Goal: Task Accomplishment & Management: Complete application form

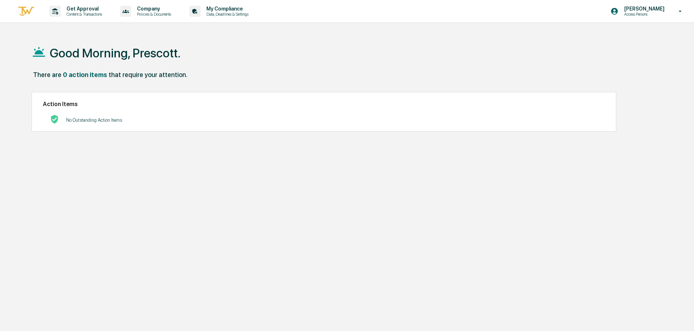
click at [680, 10] on icon at bounding box center [680, 11] width 13 height 7
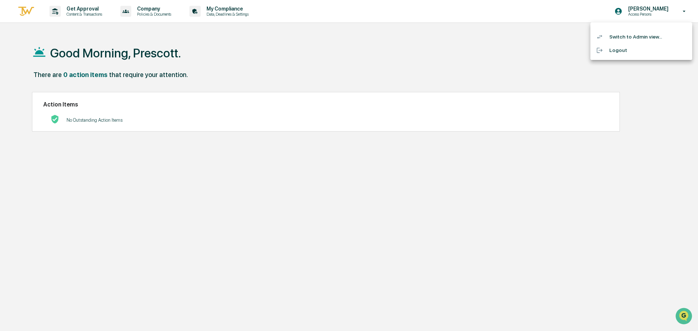
drag, startPoint x: 396, startPoint y: 65, endPoint x: 315, endPoint y: 73, distance: 81.4
click at [395, 65] on div at bounding box center [349, 165] width 698 height 331
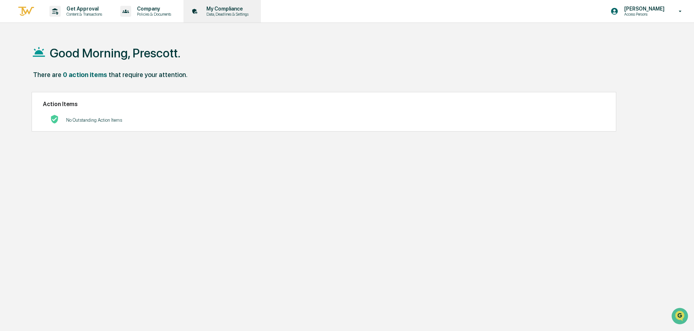
click at [226, 9] on p "My Compliance" at bounding box center [227, 9] width 52 height 6
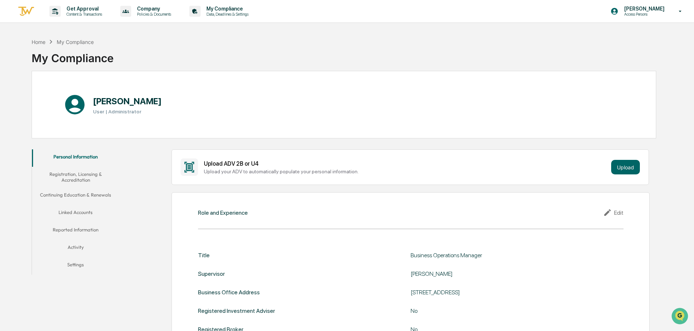
click at [87, 213] on button "Linked Accounts" at bounding box center [75, 213] width 87 height 17
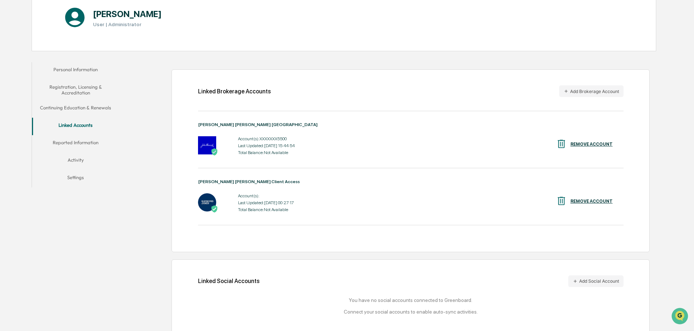
scroll to position [98, 0]
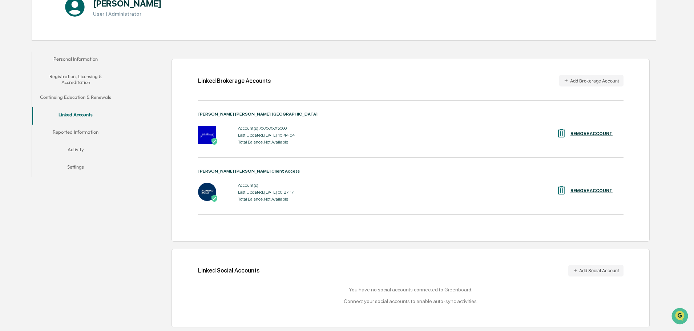
click at [83, 132] on button "Reported Information" at bounding box center [75, 133] width 87 height 17
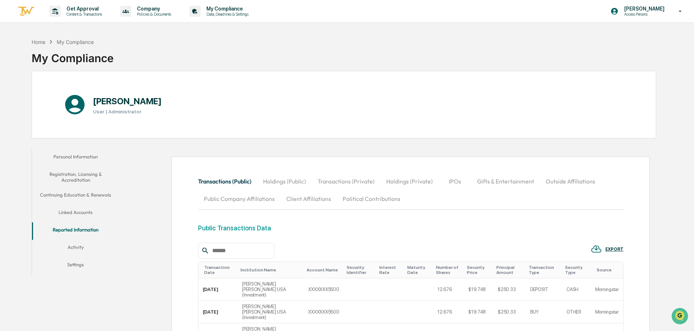
click at [278, 182] on button "Holdings (Public)" at bounding box center [284, 181] width 55 height 17
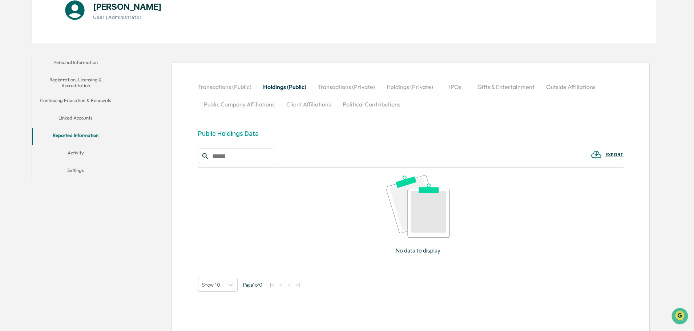
scroll to position [117, 0]
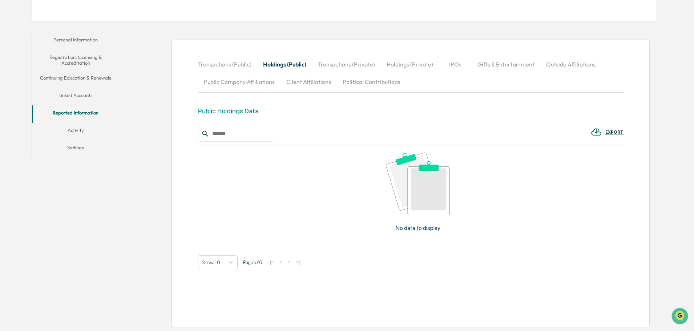
click at [409, 230] on p "No data to display" at bounding box center [418, 228] width 45 height 7
click at [410, 195] on img at bounding box center [418, 184] width 64 height 62
click at [338, 65] on button "Transactions (Private)" at bounding box center [346, 64] width 69 height 17
click at [427, 230] on p "No data to display" at bounding box center [418, 228] width 45 height 7
click at [413, 201] on img at bounding box center [418, 184] width 64 height 62
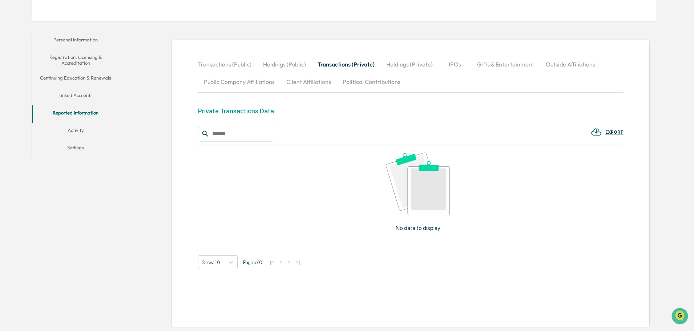
click at [409, 66] on button "Holdings (Private)" at bounding box center [410, 64] width 58 height 17
click at [478, 65] on button "Gifts & Entertainment" at bounding box center [506, 64] width 69 height 17
click at [237, 132] on input "text" at bounding box center [240, 133] width 62 height 9
click at [557, 67] on button "Outside Affiliations" at bounding box center [571, 64] width 61 height 17
click at [242, 82] on button "Public Company Affiliations" at bounding box center [239, 81] width 83 height 17
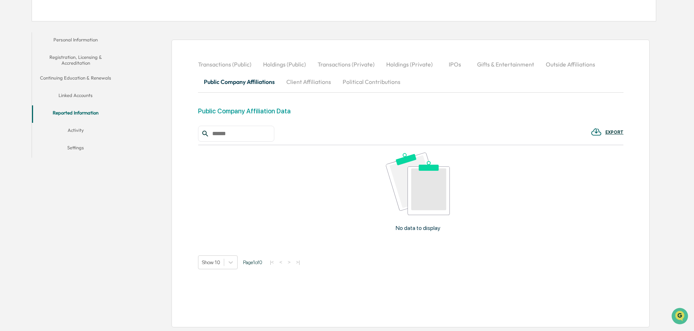
click at [219, 65] on button "Transactions (Public)" at bounding box center [227, 64] width 59 height 17
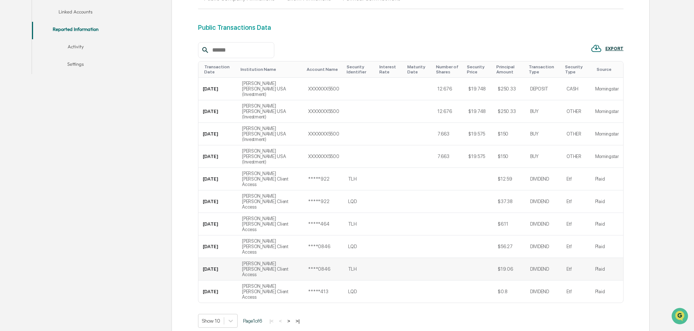
scroll to position [205, 0]
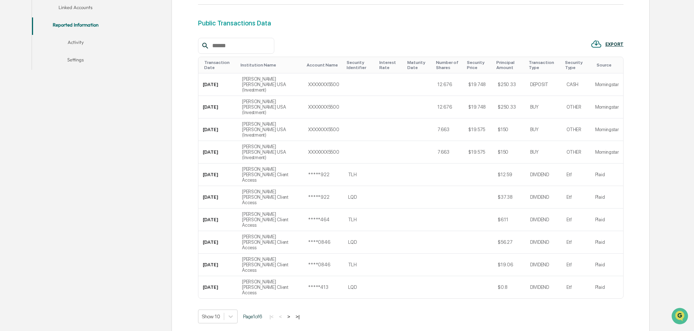
click at [76, 44] on button "Activity" at bounding box center [75, 43] width 87 height 17
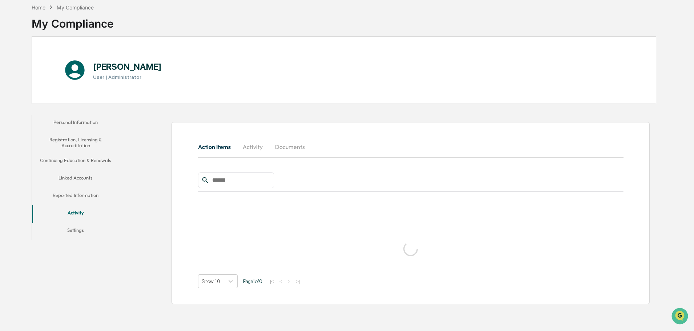
scroll to position [35, 0]
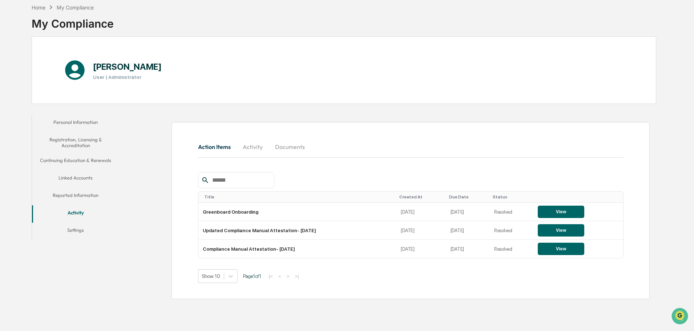
click at [72, 230] on button "Settings" at bounding box center [75, 231] width 87 height 17
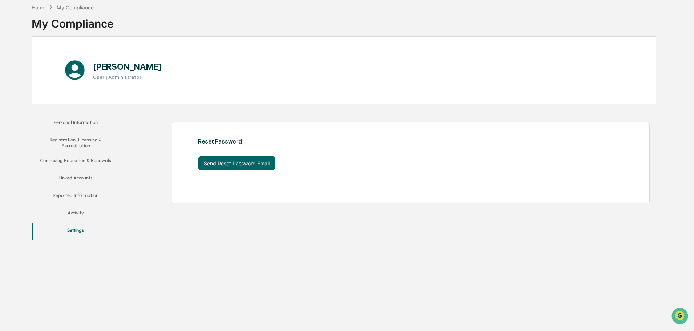
click at [69, 197] on button "Reported Information" at bounding box center [75, 196] width 87 height 17
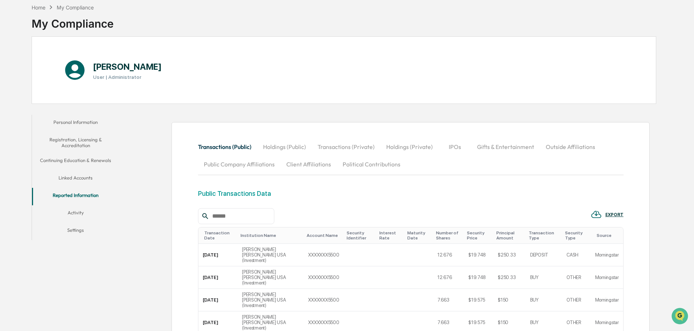
click at [75, 176] on button "Linked Accounts" at bounding box center [75, 178] width 87 height 17
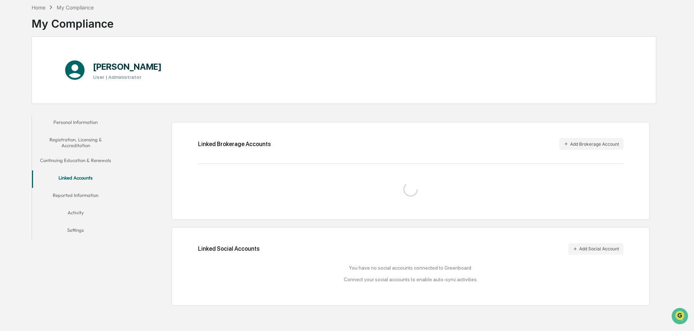
click at [79, 157] on button "Continuing Education & Renewals" at bounding box center [75, 161] width 87 height 17
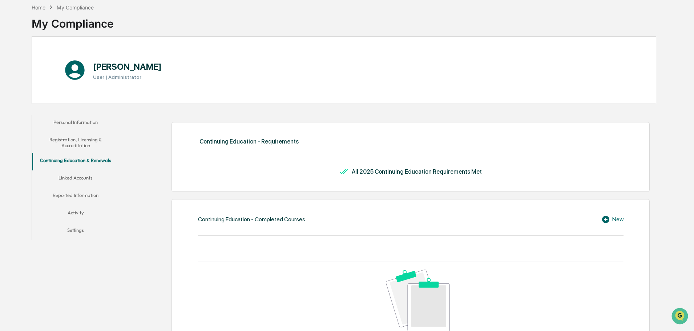
click at [78, 144] on button "Registration, Licensing & Accreditation" at bounding box center [75, 142] width 87 height 21
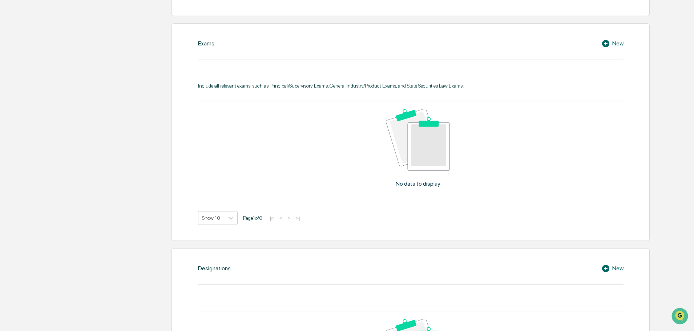
scroll to position [362, 0]
click at [622, 40] on div "New" at bounding box center [613, 44] width 22 height 9
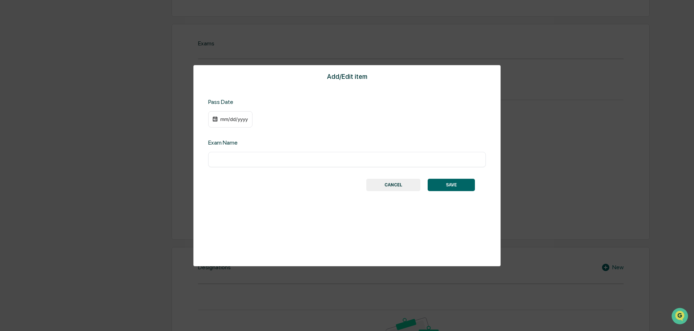
click at [403, 174] on div "Add/Edit item Pass Date mm/dd/yyyy Exam Name ​ SAVE CANCEL" at bounding box center [346, 165] width 307 height 201
click at [386, 187] on button "CANCEL" at bounding box center [393, 185] width 54 height 12
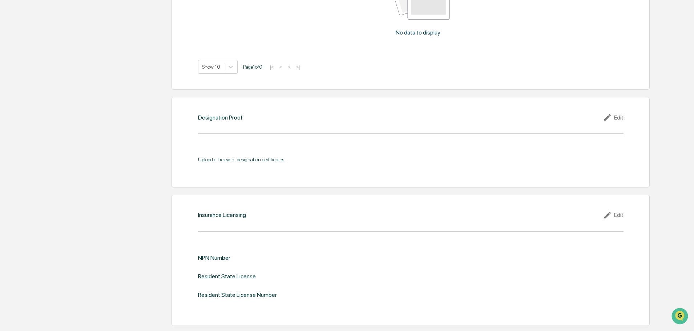
scroll to position [725, 0]
click at [618, 112] on div "Edit" at bounding box center [613, 116] width 20 height 9
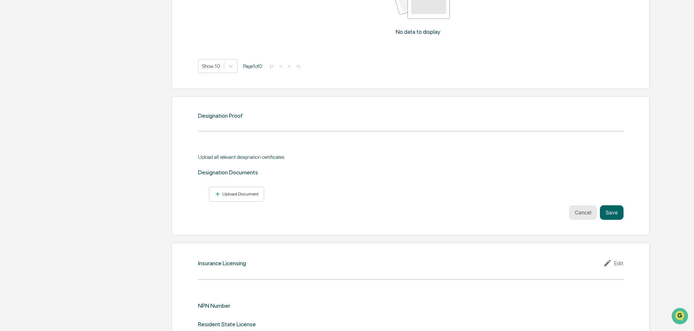
click at [582, 208] on button "Cancel" at bounding box center [583, 212] width 28 height 15
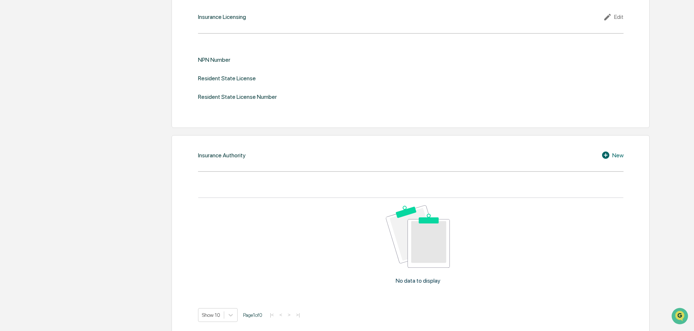
scroll to position [926, 0]
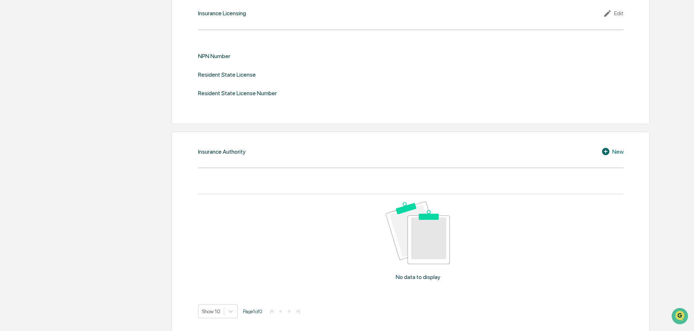
click at [620, 147] on div "New" at bounding box center [613, 151] width 22 height 9
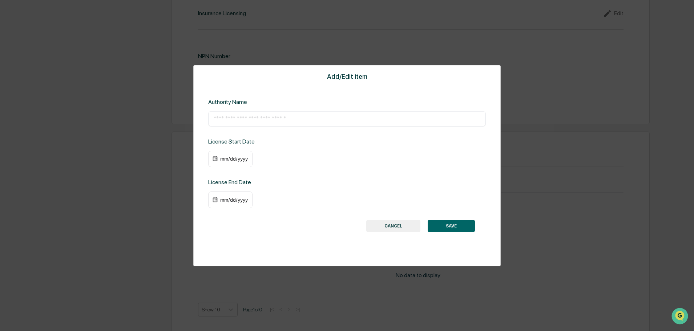
scroll to position [924, 0]
drag, startPoint x: 392, startPoint y: 228, endPoint x: 310, endPoint y: 231, distance: 81.8
click at [392, 227] on button "CANCEL" at bounding box center [393, 226] width 54 height 12
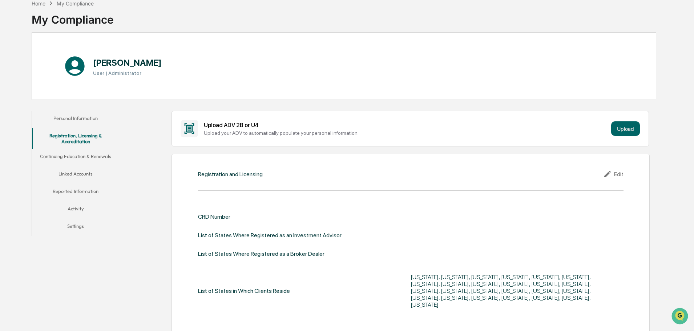
scroll to position [0, 0]
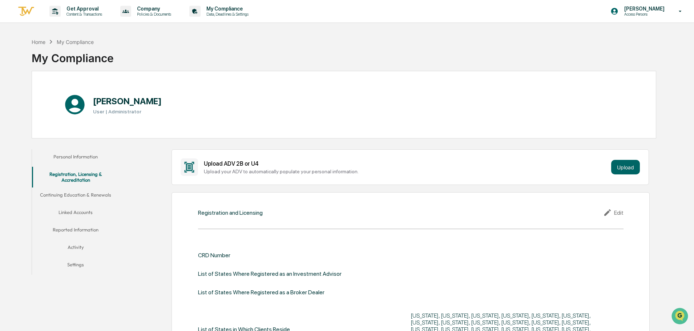
click at [87, 194] on button "Continuing Education & Renewals" at bounding box center [75, 196] width 87 height 17
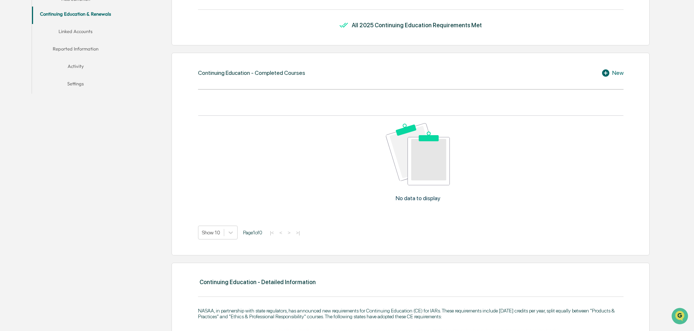
scroll to position [181, 0]
click at [79, 68] on button "Activity" at bounding box center [75, 67] width 87 height 17
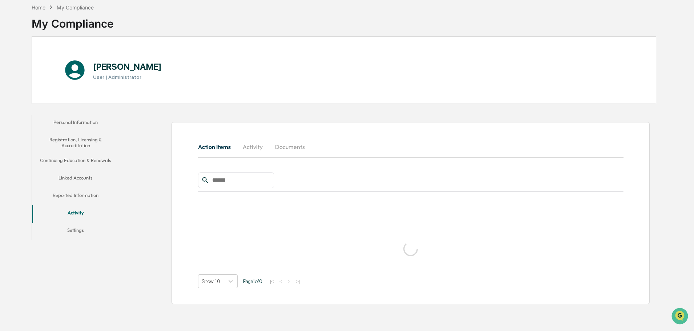
scroll to position [35, 0]
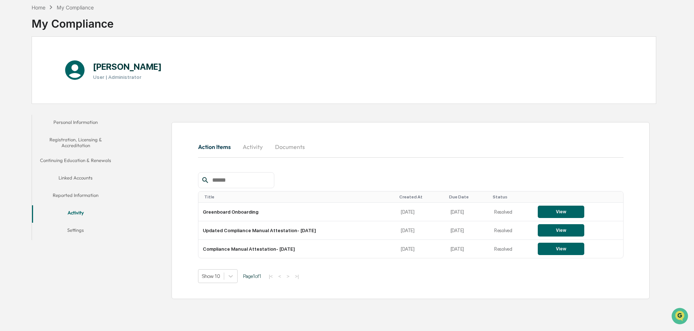
click at [286, 148] on button "Documents" at bounding box center [289, 146] width 41 height 17
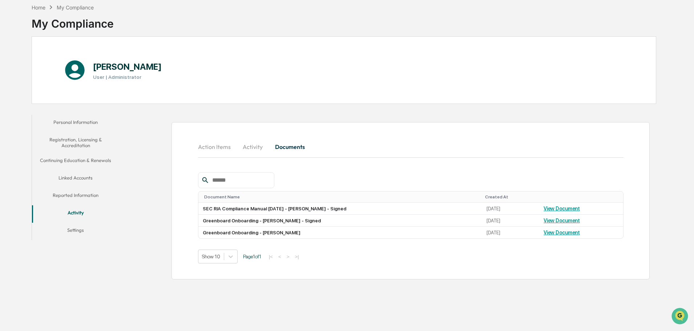
click at [75, 178] on button "Linked Accounts" at bounding box center [75, 178] width 87 height 17
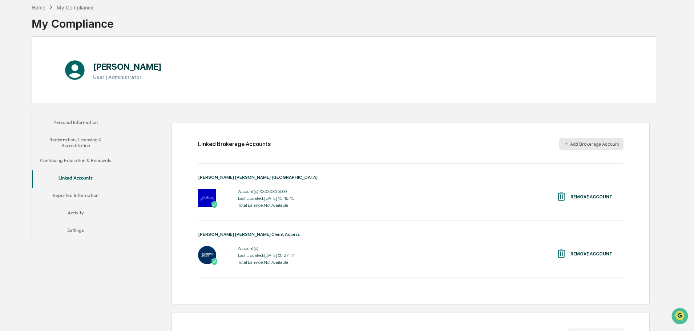
click at [603, 148] on button "Add Brokerage Account" at bounding box center [591, 144] width 64 height 12
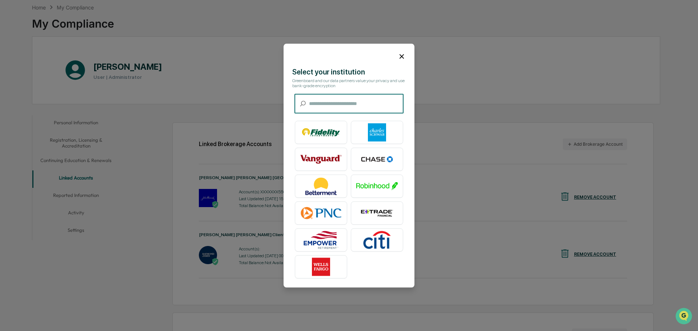
click at [400, 53] on icon at bounding box center [402, 56] width 8 height 8
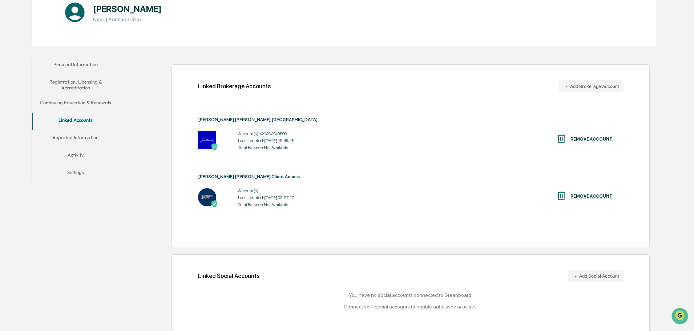
scroll to position [98, 0]
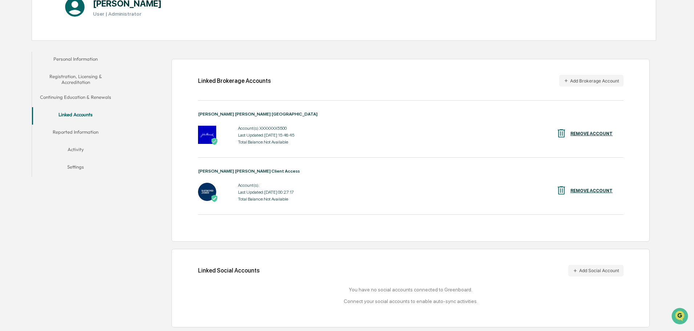
click at [76, 132] on button "Reported Information" at bounding box center [75, 133] width 87 height 17
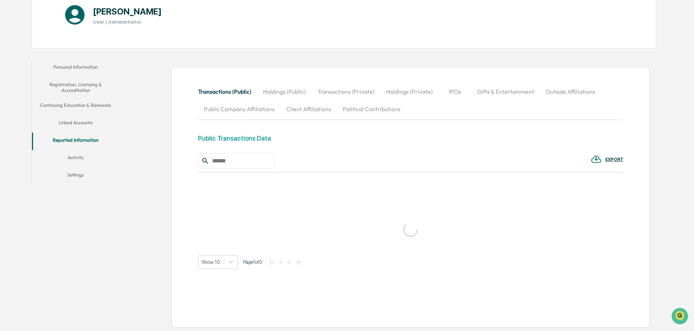
scroll to position [98, 0]
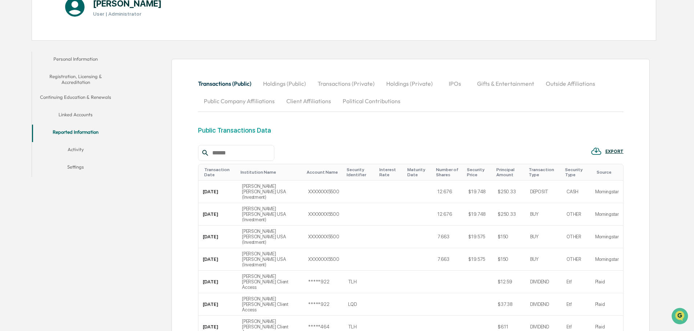
click at [79, 148] on button "Activity" at bounding box center [75, 150] width 87 height 17
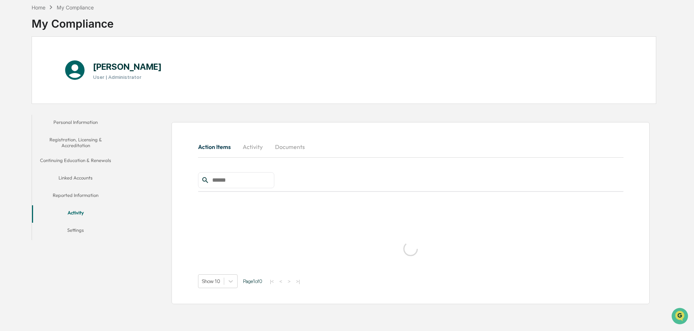
scroll to position [35, 0]
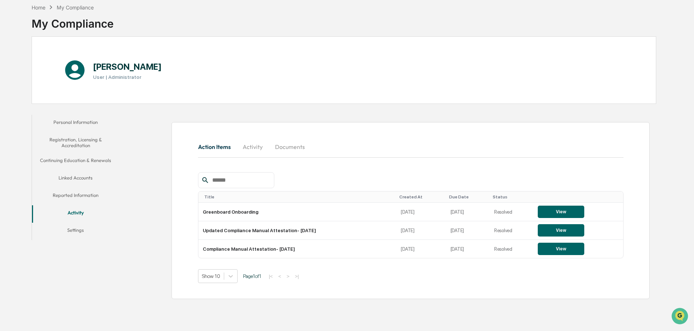
click at [290, 146] on button "Documents" at bounding box center [289, 146] width 41 height 17
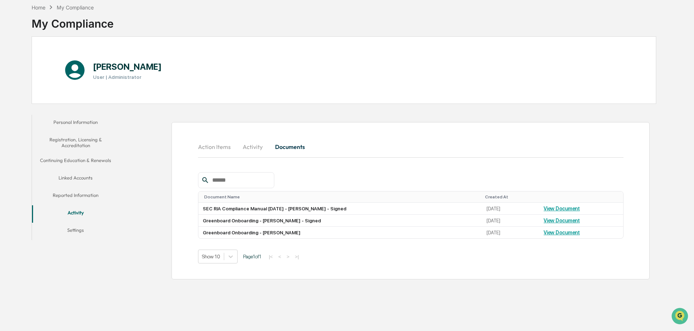
click at [254, 147] on button "Activity" at bounding box center [253, 146] width 33 height 17
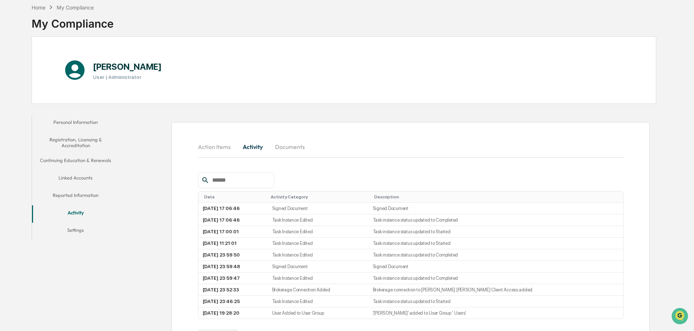
click at [219, 152] on button "Action Items" at bounding box center [217, 146] width 39 height 17
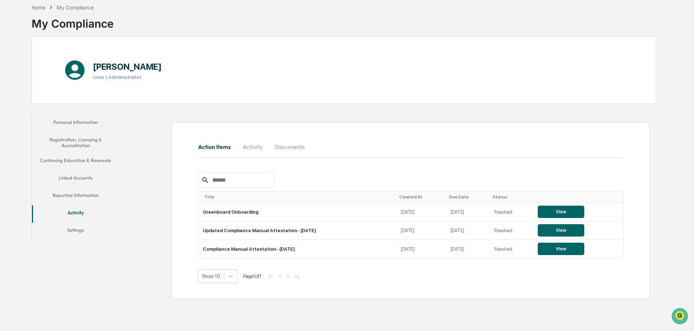
click at [79, 178] on button "Linked Accounts" at bounding box center [75, 178] width 87 height 17
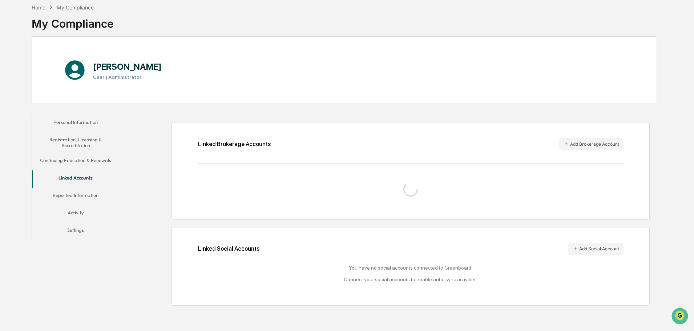
click at [75, 195] on button "Reported Information" at bounding box center [75, 196] width 87 height 17
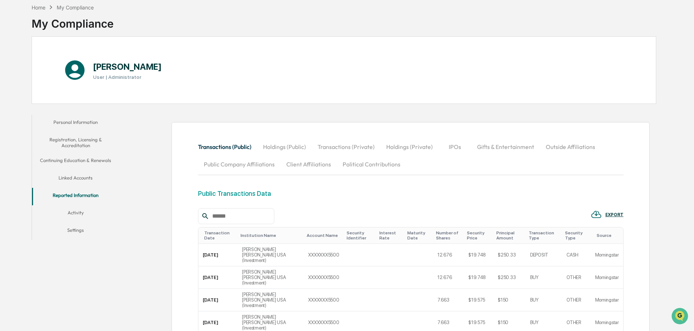
click at [546, 147] on button "Outside Affiliations" at bounding box center [570, 146] width 61 height 17
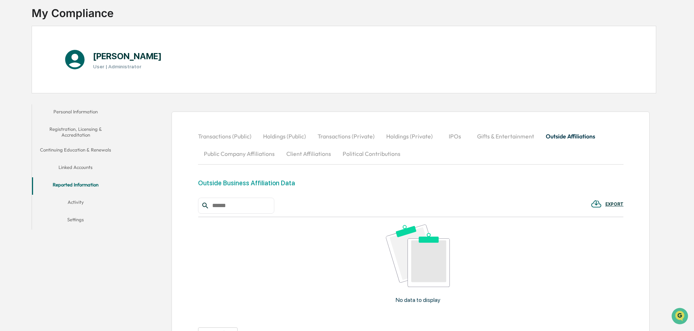
scroll to position [117, 0]
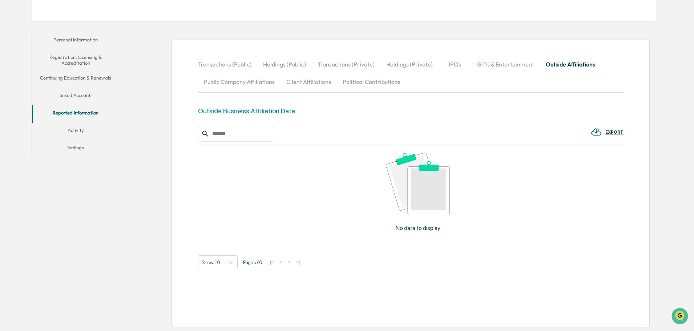
click at [410, 226] on p "No data to display" at bounding box center [418, 228] width 45 height 7
click at [421, 200] on img at bounding box center [418, 184] width 64 height 62
click at [415, 196] on img at bounding box center [418, 184] width 64 height 62
click at [411, 228] on p "No data to display" at bounding box center [418, 228] width 45 height 7
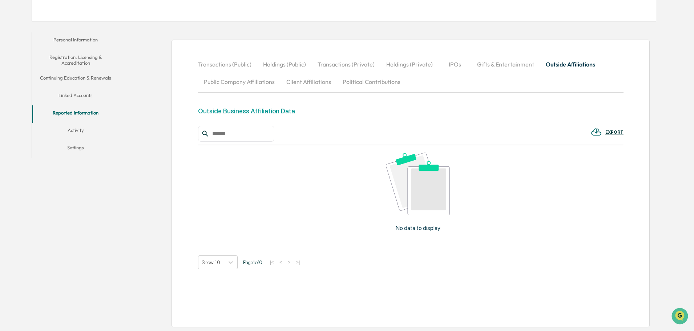
click at [349, 200] on div "No data to display" at bounding box center [418, 194] width 440 height 99
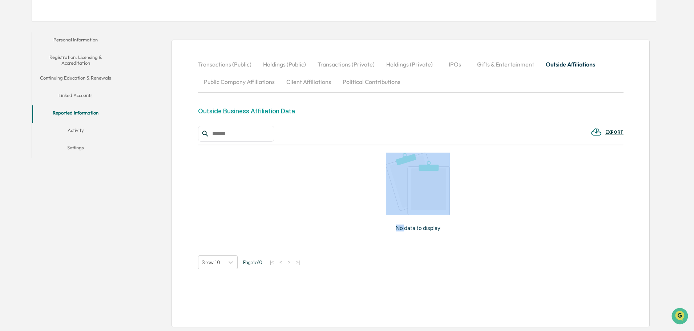
click at [349, 200] on div "No data to display" at bounding box center [418, 194] width 440 height 99
click at [367, 189] on div "No data to display" at bounding box center [418, 194] width 440 height 99
click at [429, 181] on img at bounding box center [418, 184] width 64 height 62
click at [474, 193] on div "No data to display" at bounding box center [418, 194] width 440 height 99
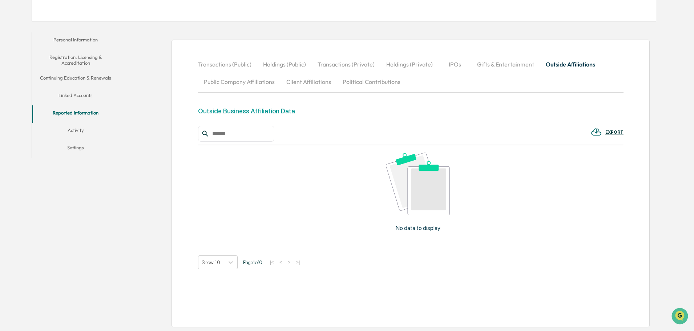
click at [426, 236] on div "No data to display" at bounding box center [418, 194] width 440 height 99
click at [425, 228] on p "No data to display" at bounding box center [418, 228] width 45 height 7
click at [424, 199] on img at bounding box center [418, 184] width 64 height 62
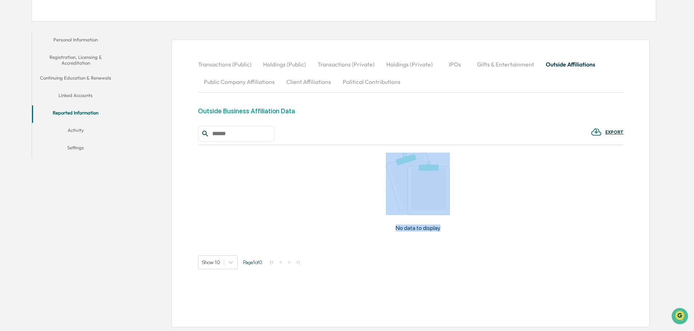
drag, startPoint x: 462, startPoint y: 228, endPoint x: 447, endPoint y: 230, distance: 14.6
click at [447, 231] on div "No data to display" at bounding box center [418, 194] width 440 height 99
click at [305, 195] on div "No data to display" at bounding box center [418, 194] width 440 height 99
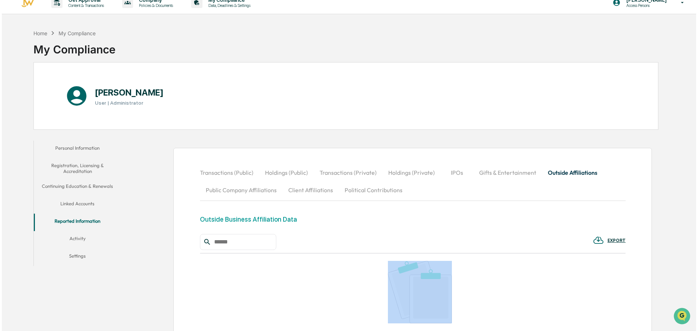
scroll to position [8, 0]
click at [499, 298] on div "No data to display" at bounding box center [418, 303] width 440 height 99
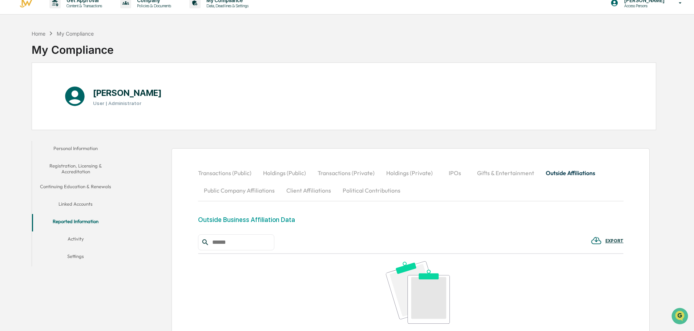
click at [156, 146] on div "Transactions (Public) Holdings (Public) Transactions (Private) Holdings (Privat…" at bounding box center [390, 288] width 534 height 302
click at [92, 5] on p "Content & Transactions" at bounding box center [83, 5] width 45 height 5
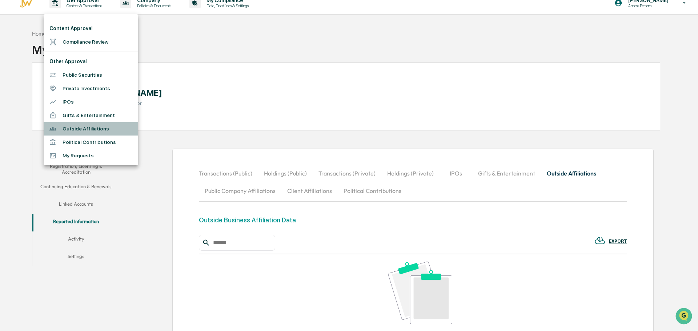
click at [89, 130] on li "Outside Affiliations" at bounding box center [91, 128] width 94 height 13
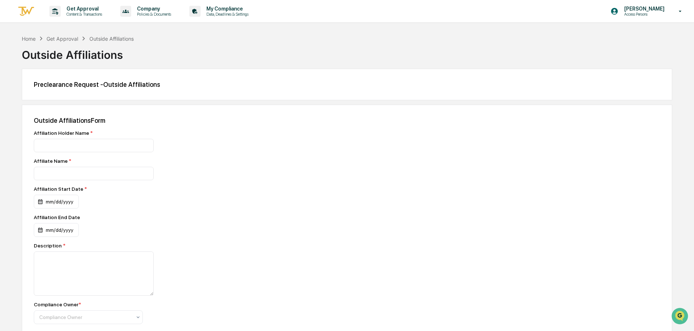
click at [69, 39] on div "Get Approval" at bounding box center [63, 39] width 32 height 6
click at [31, 37] on div "Home" at bounding box center [29, 39] width 14 height 6
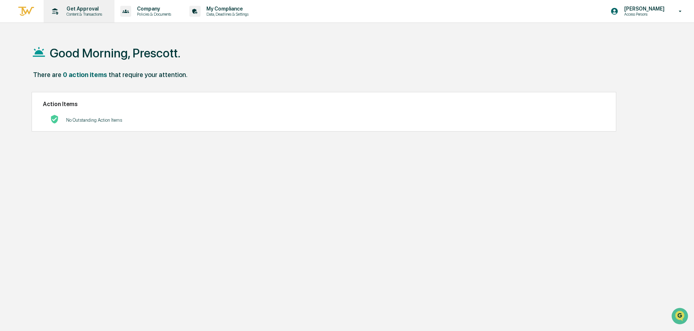
click at [76, 15] on p "Content & Transactions" at bounding box center [83, 14] width 45 height 5
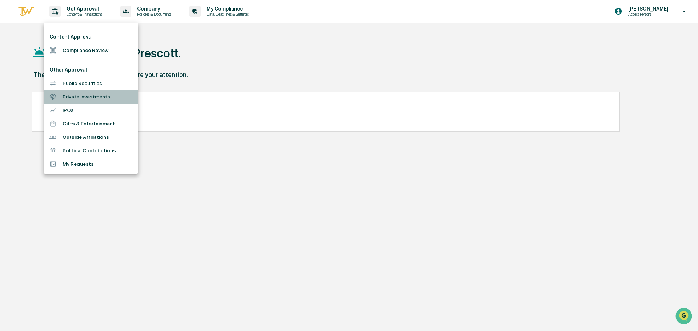
click at [80, 96] on li "Private Investments" at bounding box center [91, 96] width 94 height 13
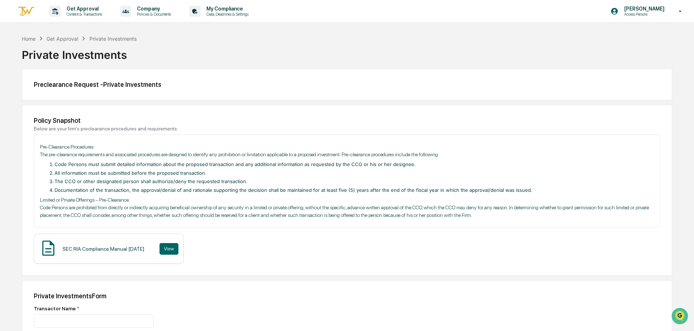
click at [63, 38] on div "Get Approval" at bounding box center [63, 39] width 32 height 6
click at [32, 37] on div "Home" at bounding box center [29, 39] width 14 height 6
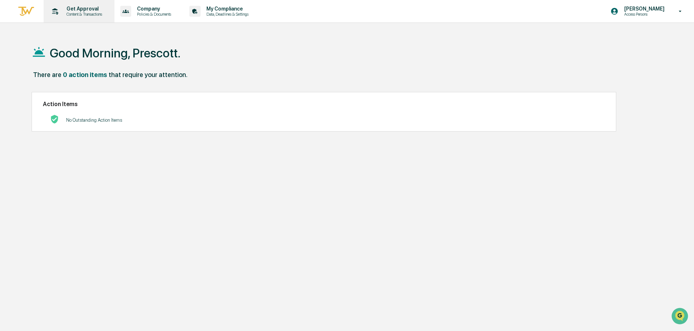
click at [95, 12] on p "Content & Transactions" at bounding box center [83, 14] width 45 height 5
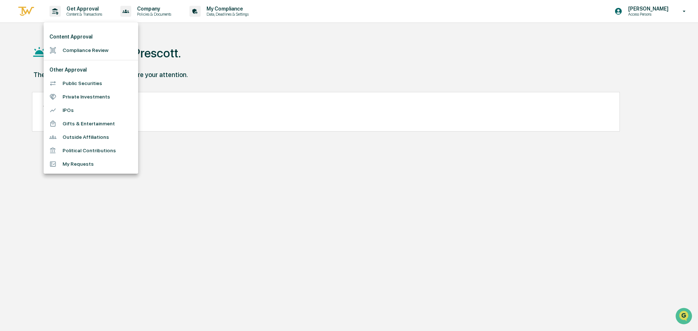
click at [164, 11] on div at bounding box center [349, 165] width 698 height 331
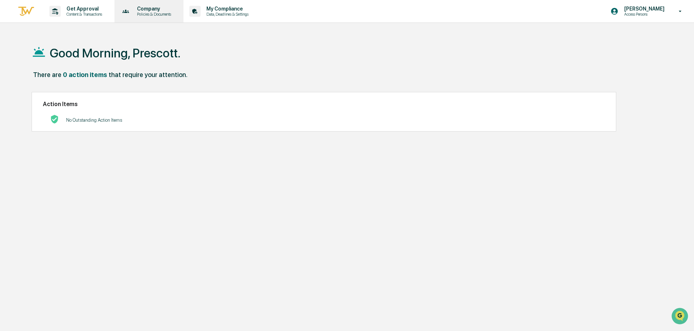
click at [156, 14] on p "Policies & Documents" at bounding box center [153, 14] width 44 height 5
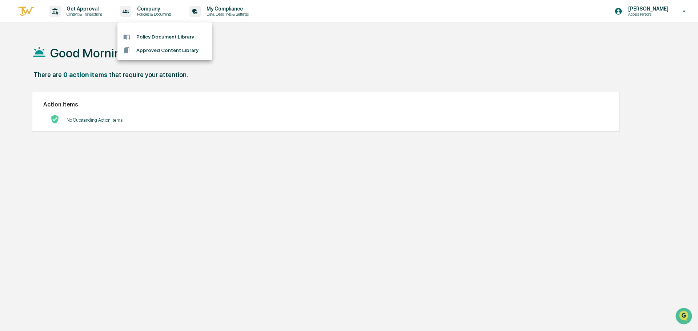
click at [224, 10] on div at bounding box center [349, 165] width 698 height 331
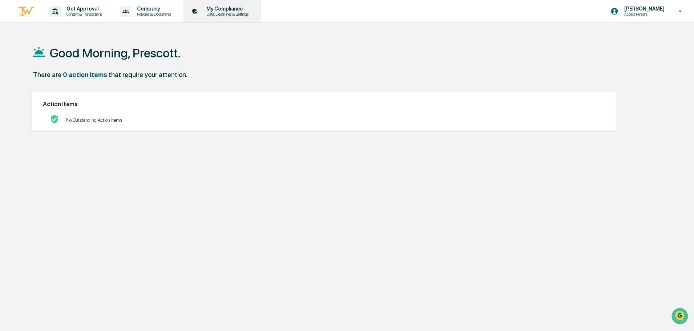
click at [225, 14] on p "Data, Deadlines & Settings" at bounding box center [227, 14] width 52 height 5
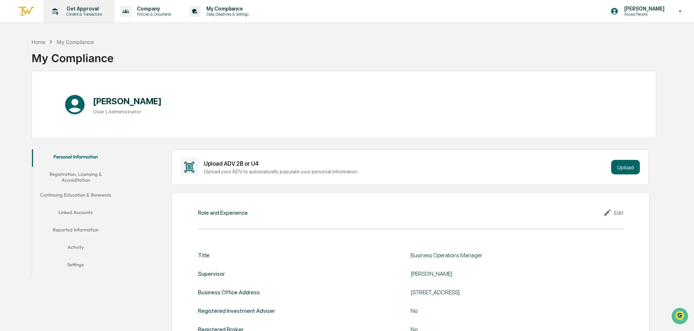
click at [85, 11] on p "Get Approval" at bounding box center [83, 9] width 45 height 6
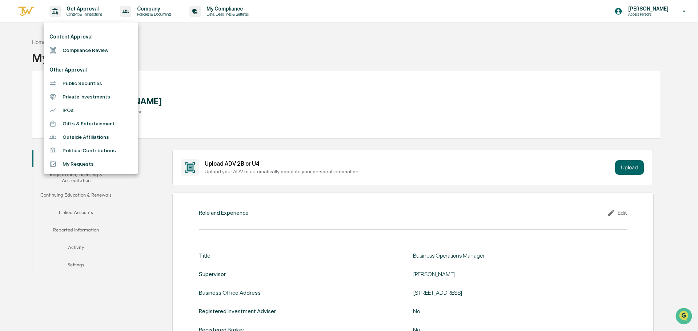
click at [226, 44] on div at bounding box center [349, 165] width 698 height 331
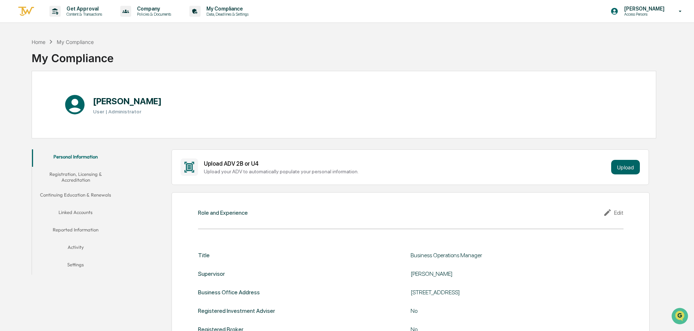
click at [86, 231] on button "Reported Information" at bounding box center [75, 230] width 87 height 17
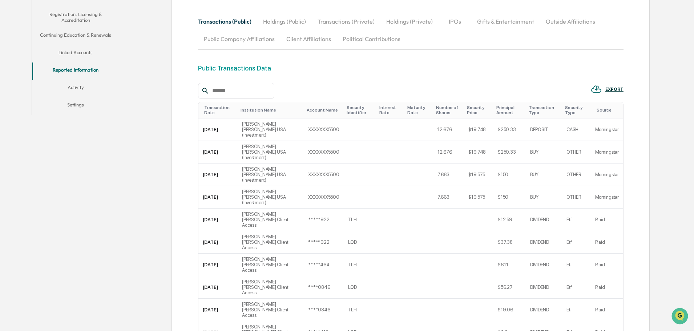
click at [75, 86] on button "Activity" at bounding box center [75, 88] width 87 height 17
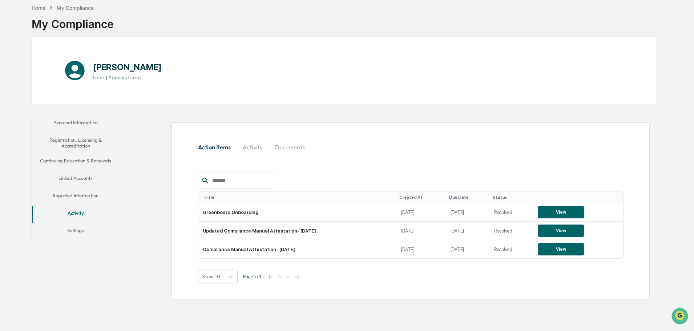
scroll to position [34, 0]
click at [293, 150] on button "Documents" at bounding box center [289, 147] width 41 height 17
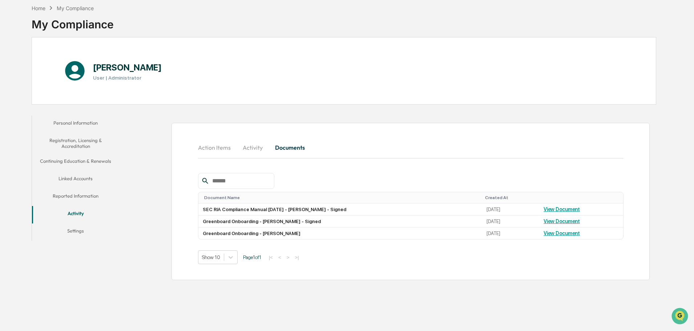
click at [252, 149] on button "Activity" at bounding box center [253, 147] width 33 height 17
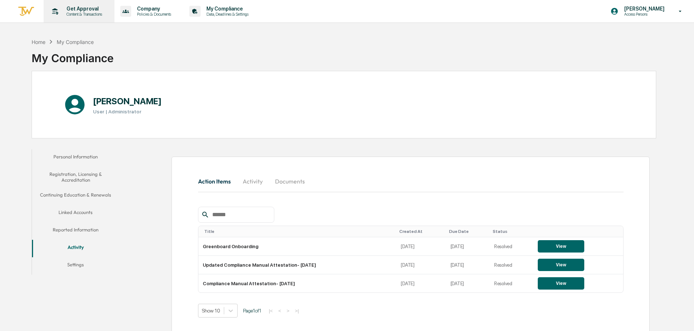
click at [86, 16] on p "Content & Transactions" at bounding box center [83, 14] width 45 height 5
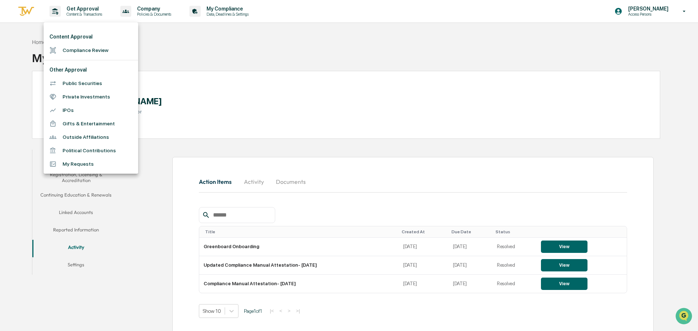
click at [88, 93] on li "Private Investments" at bounding box center [91, 96] width 94 height 13
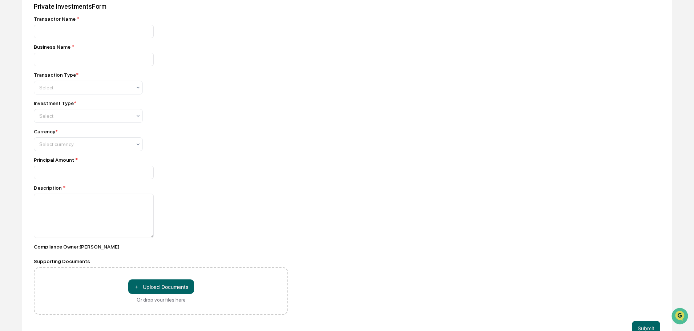
scroll to position [290, 0]
